Goal: Browse casually

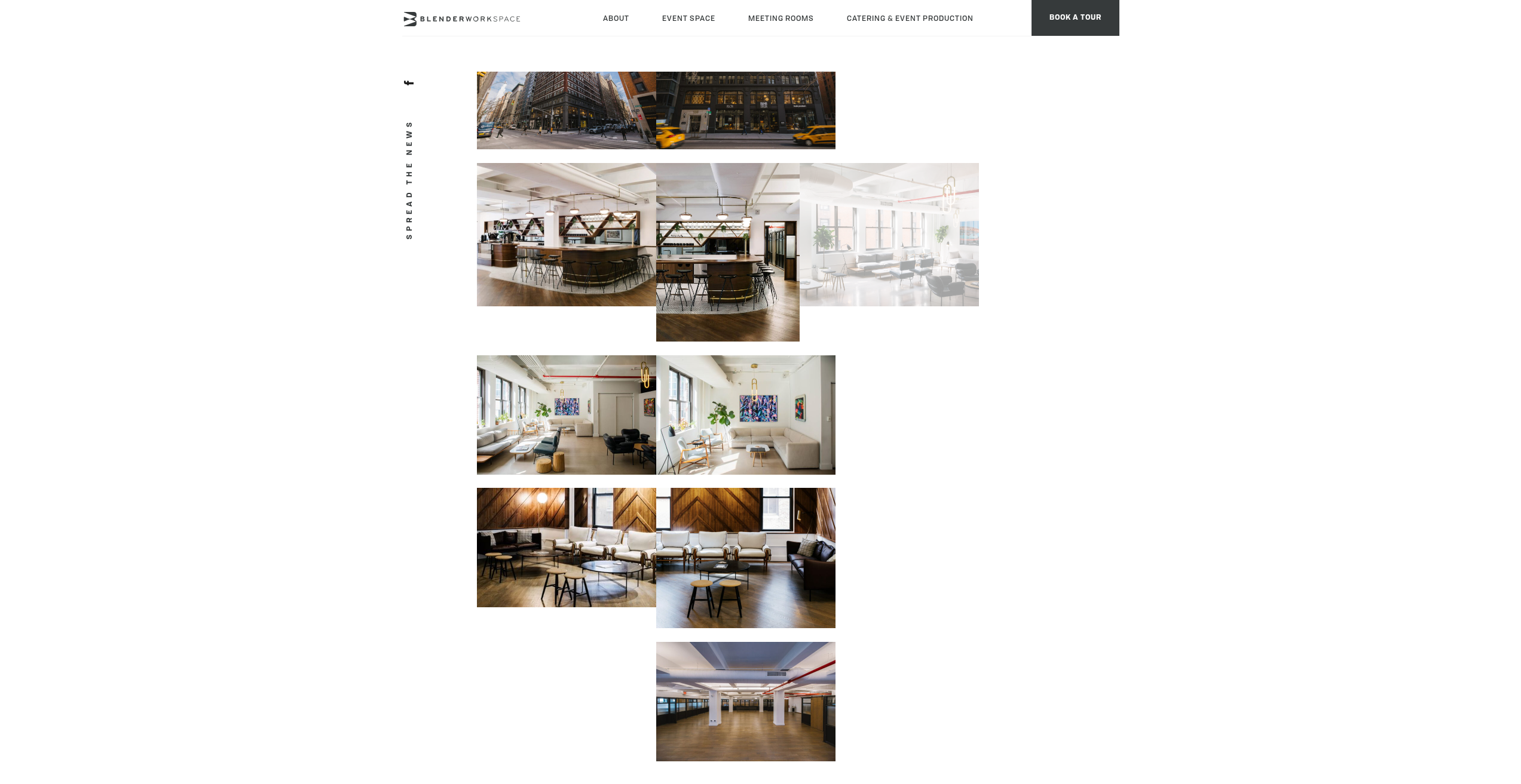
scroll to position [120, 0]
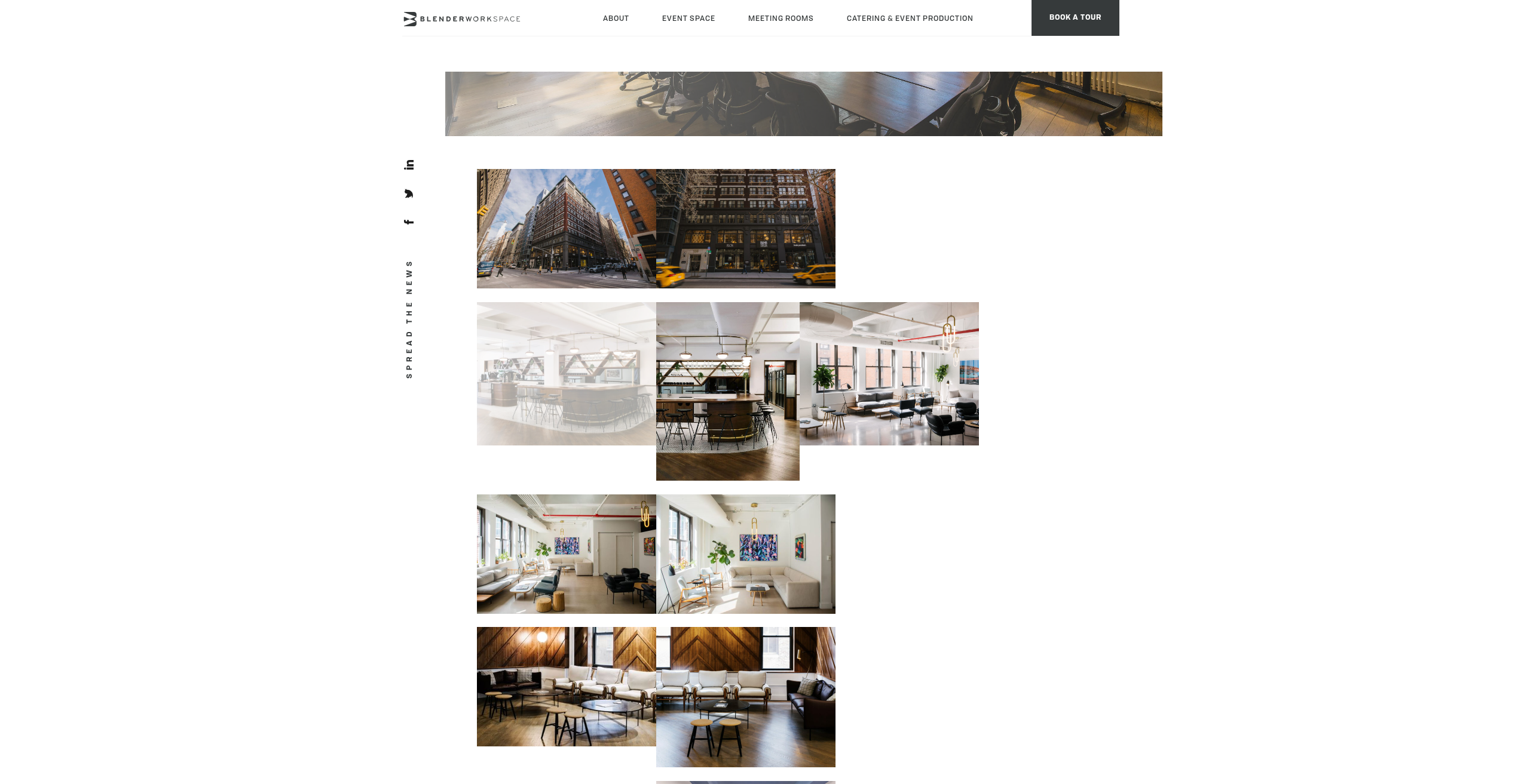
scroll to position [278, 0]
